Goal: Information Seeking & Learning: Learn about a topic

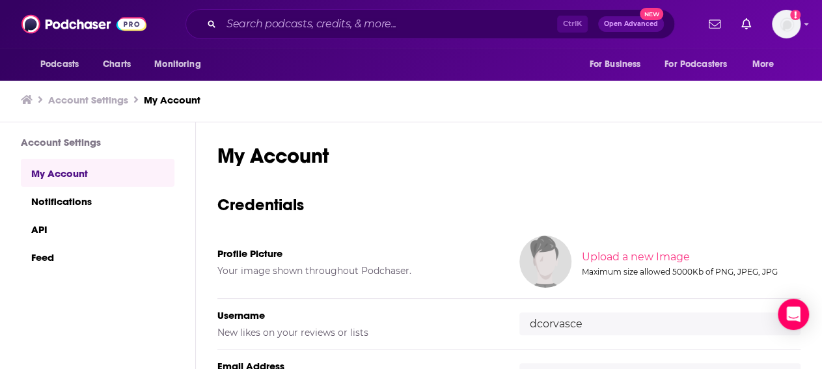
click at [156, 313] on div "Account Settings My Account Notifications API Feed" at bounding box center [87, 359] width 175 height 475
click at [322, 23] on input "Search podcasts, credits, & more..." at bounding box center [389, 24] width 336 height 21
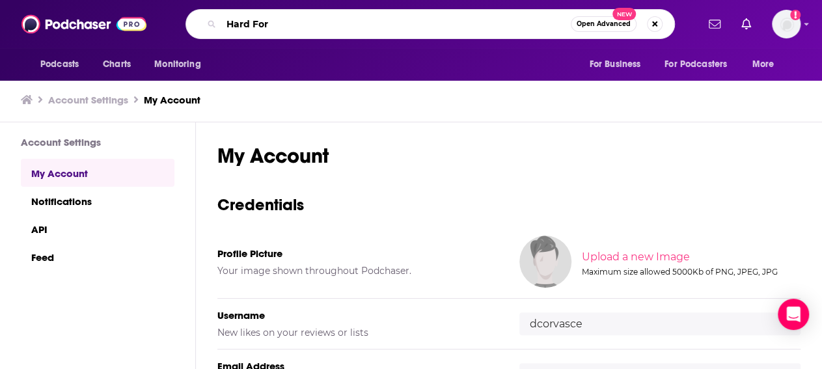
type input "Hard Fork"
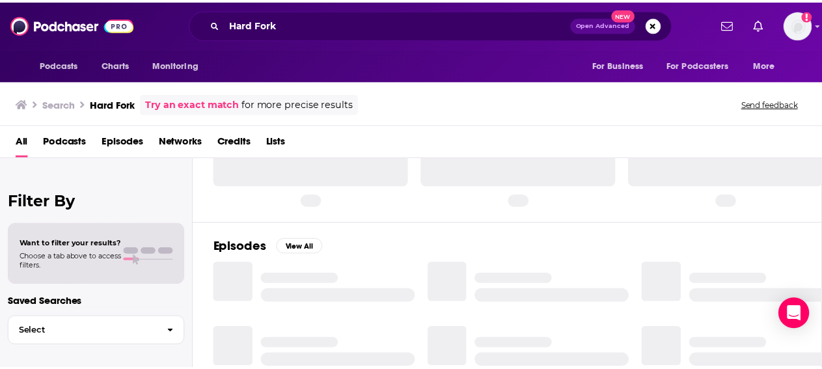
scroll to position [106, 0]
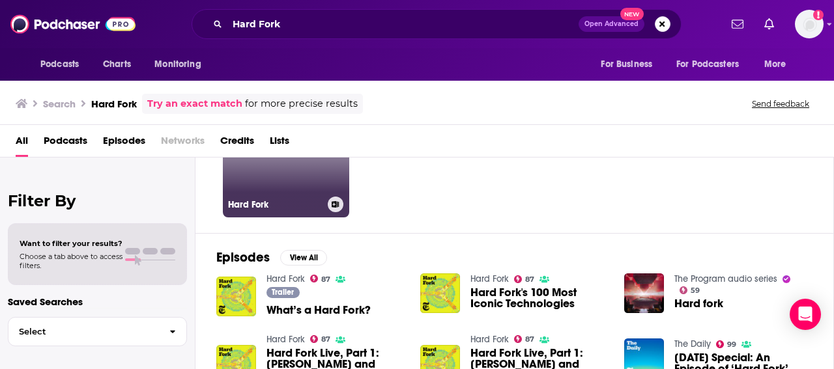
click at [286, 193] on link "87 Hard Fork" at bounding box center [286, 154] width 126 height 126
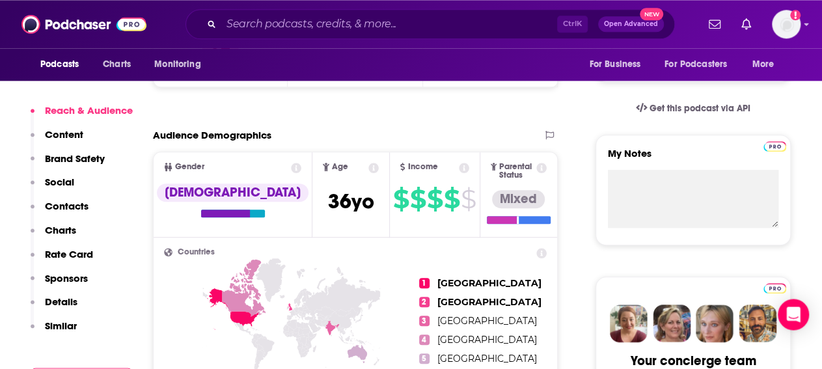
scroll to position [302, 0]
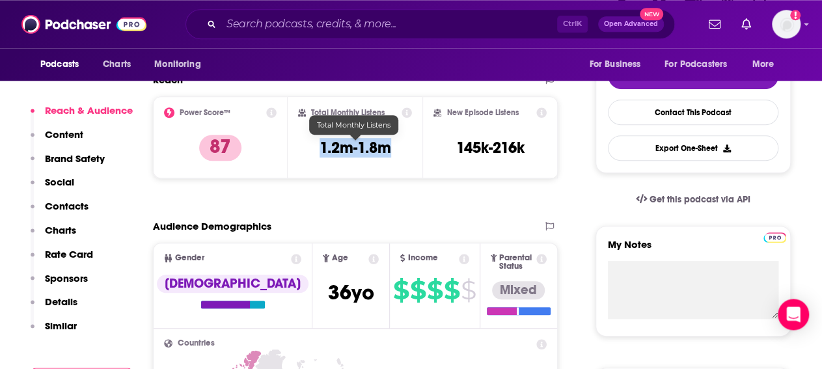
drag, startPoint x: 539, startPoint y: 151, endPoint x: 319, endPoint y: 154, distance: 220.1
click at [319, 154] on div "Power Score™ 87 Total Monthly Listens 1.2m-1.8m New Episode Listens 145k-216k" at bounding box center [355, 137] width 405 height 82
copy h3 "1.2m-1.8m"
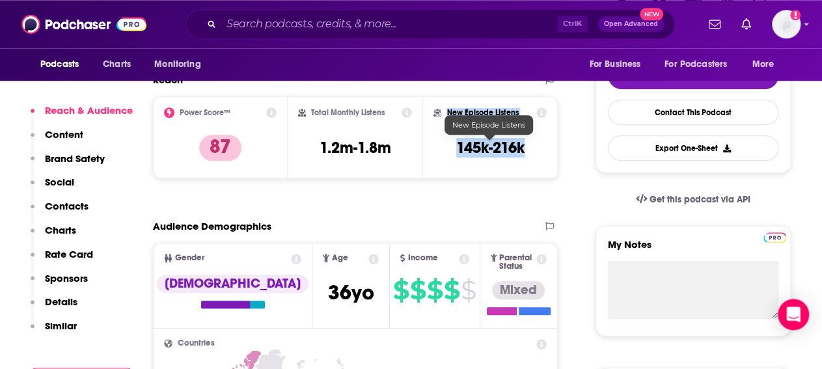
drag, startPoint x: 534, startPoint y: 146, endPoint x: 522, endPoint y: 151, distance: 13.4
click at [522, 151] on div "New Episode Listens 145k-216k" at bounding box center [490, 137] width 113 height 60
copy div "New Episode Listens 145k-216k"
